Goal: Book appointment/travel/reservation

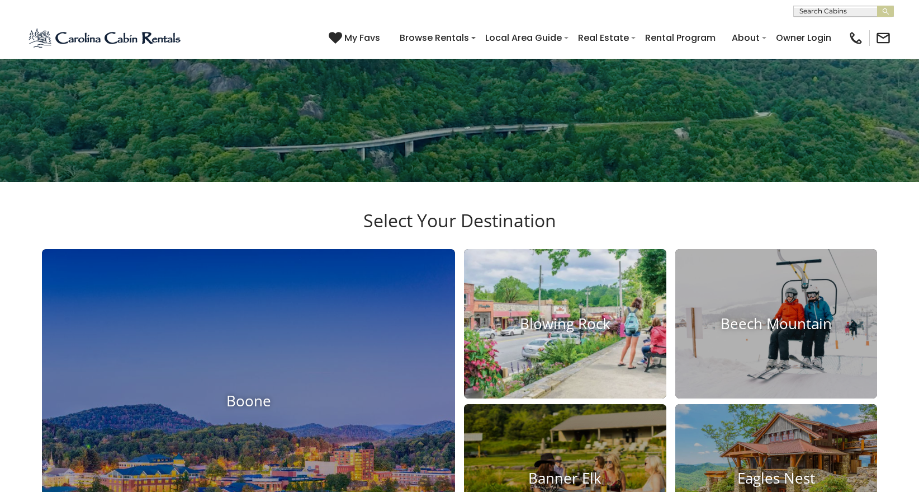
scroll to position [391, 0]
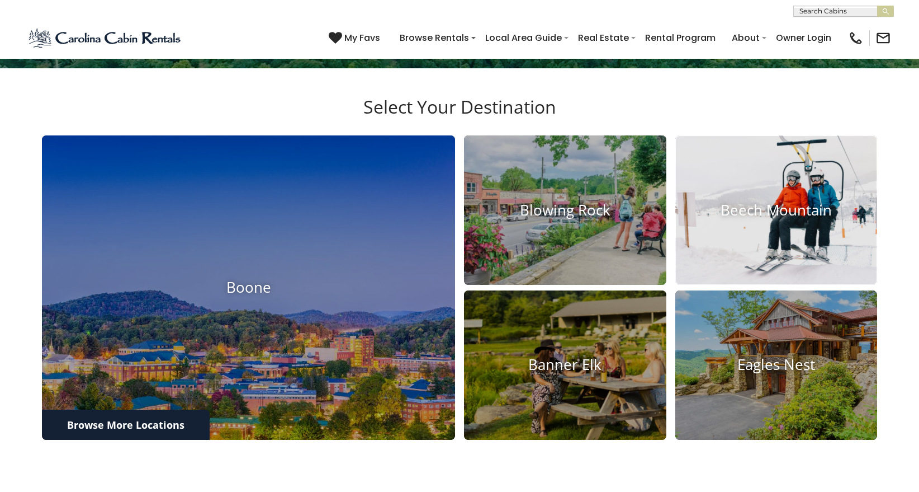
click at [738, 219] on h4 "Beech Mountain" at bounding box center [777, 209] width 202 height 17
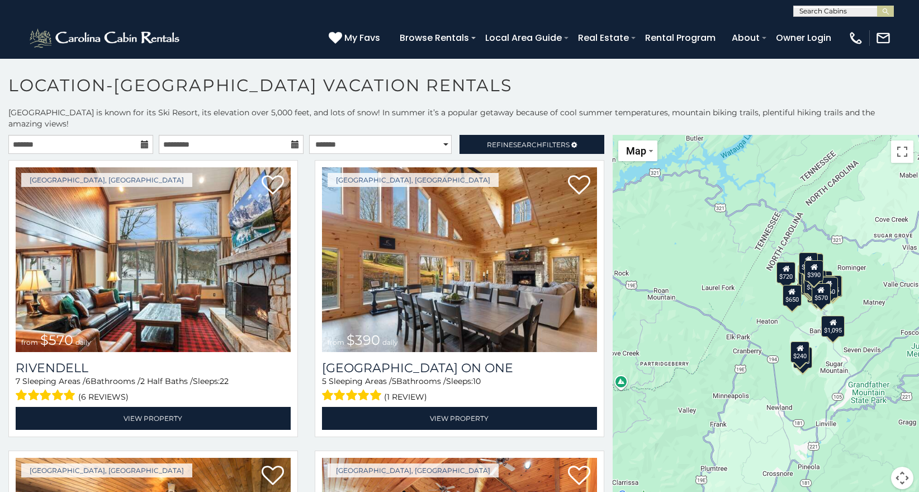
click at [143, 143] on icon at bounding box center [145, 144] width 8 height 8
click at [142, 144] on icon at bounding box center [145, 144] width 8 height 8
click at [25, 151] on input "text" at bounding box center [80, 144] width 145 height 19
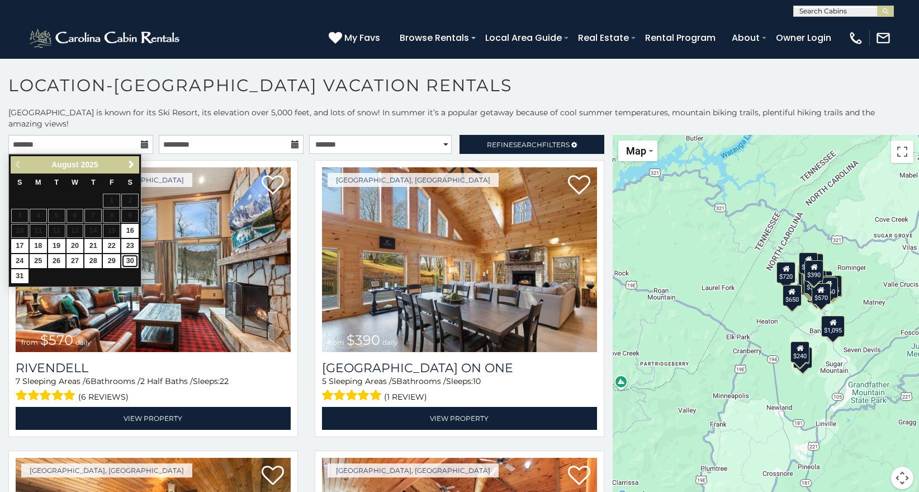
click at [130, 259] on link "30" at bounding box center [129, 261] width 17 height 14
type input "**********"
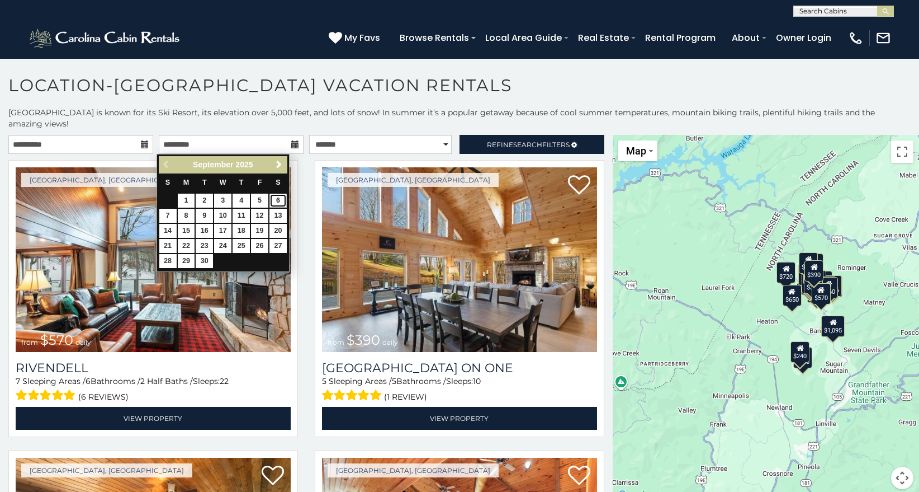
click at [277, 198] on link "6" at bounding box center [278, 200] width 17 height 14
type input "**********"
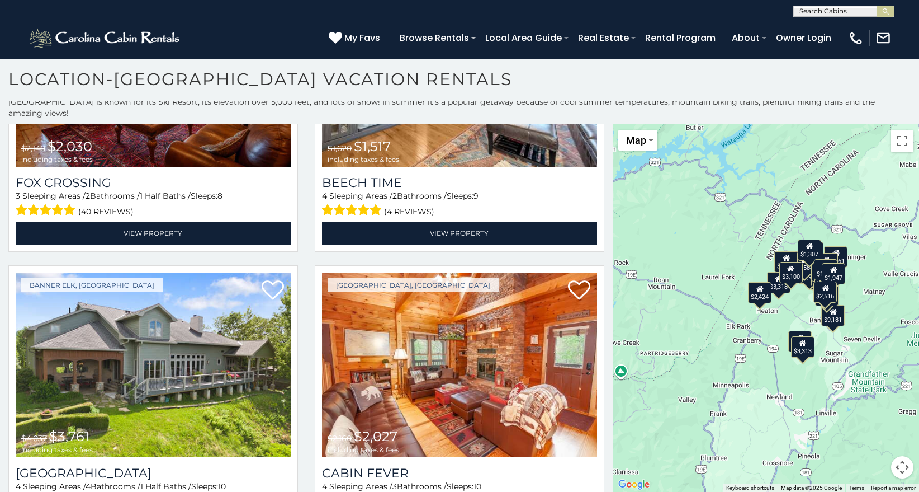
scroll to position [3076, 0]
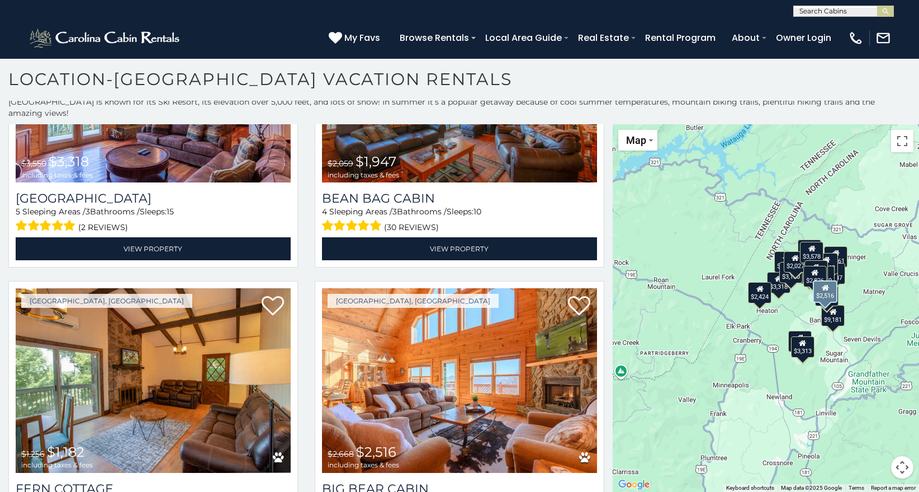
scroll to position [2579, 0]
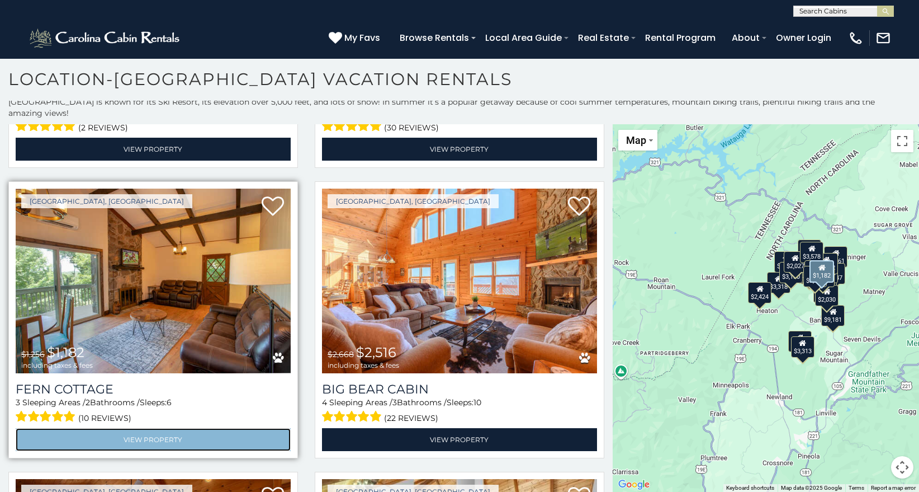
click at [199, 428] on link "View Property" at bounding box center [153, 439] width 275 height 23
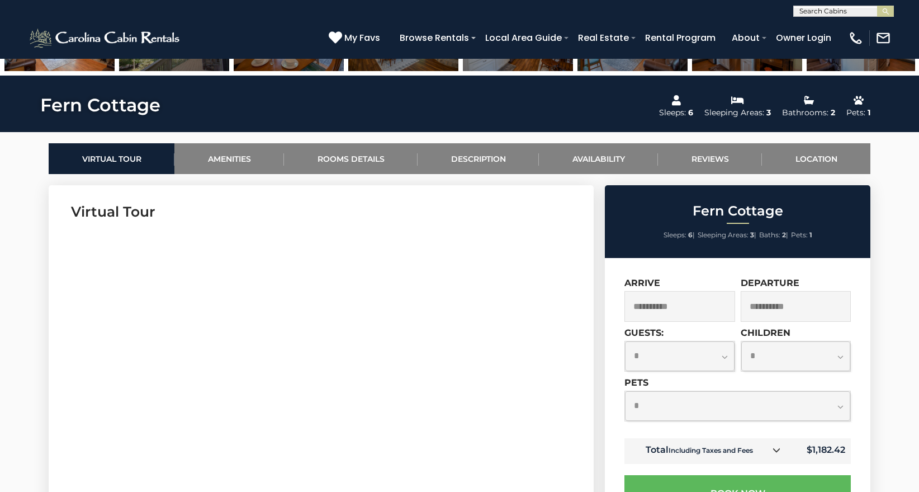
scroll to position [671, 0]
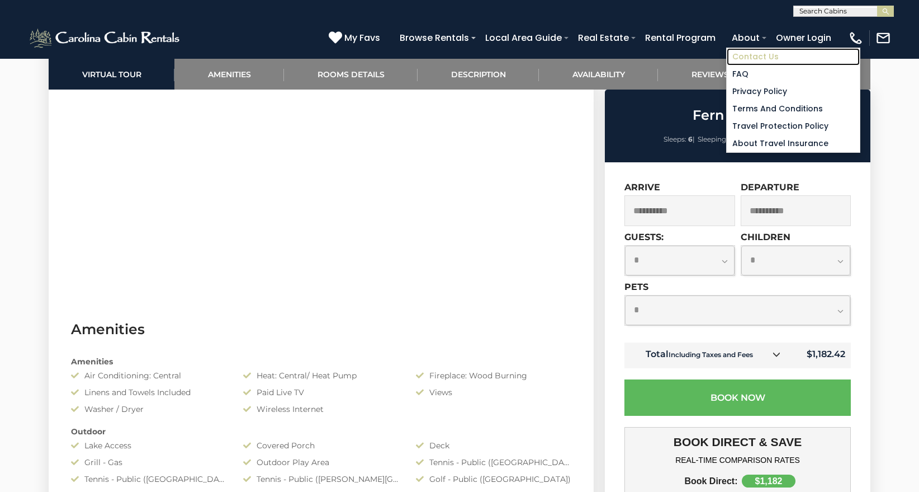
click at [753, 53] on link "Contact Us" at bounding box center [793, 56] width 133 height 17
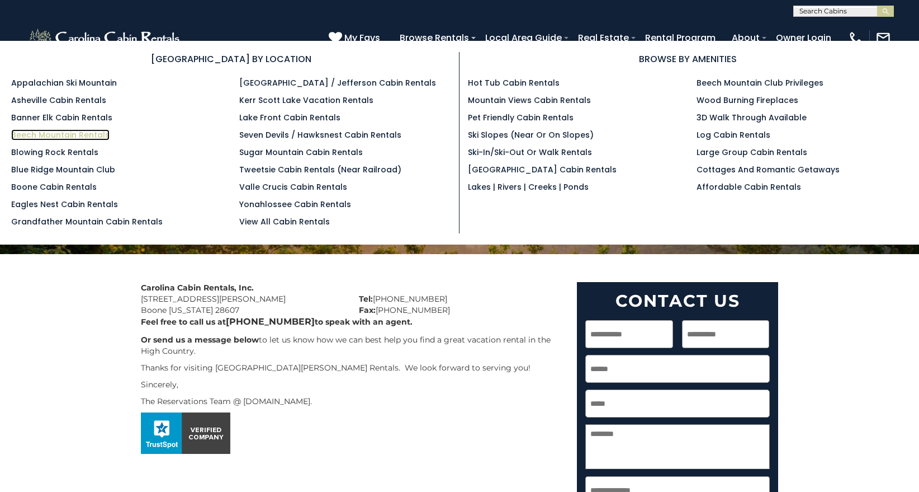
click at [64, 138] on link "Beech Mountain Rentals" at bounding box center [60, 134] width 98 height 11
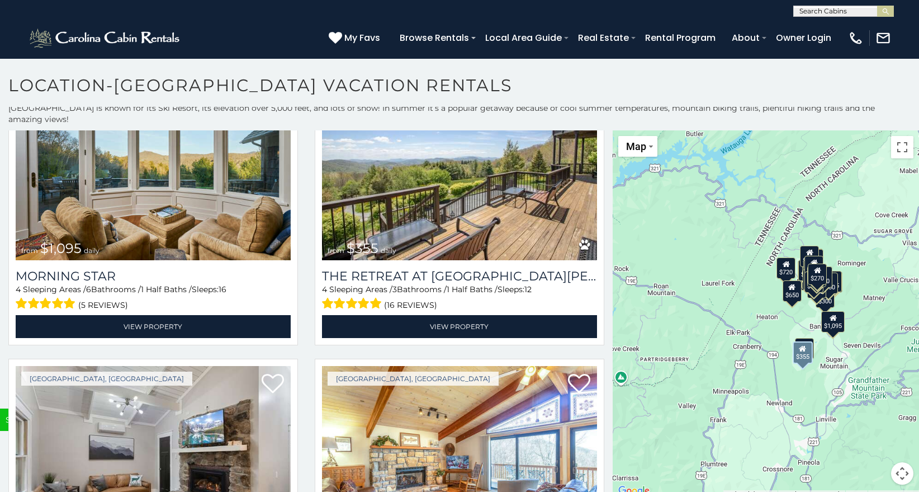
scroll to position [3962, 0]
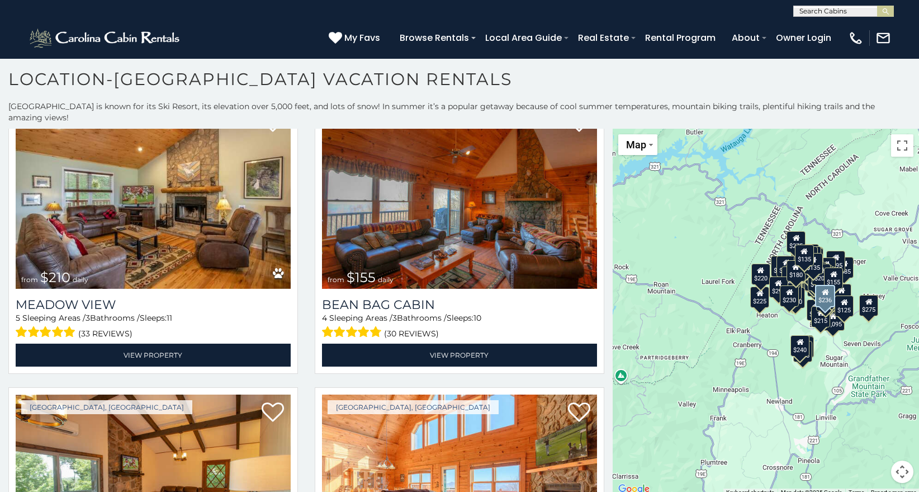
scroll to position [9339, 0]
